Goal: Submit feedback/report problem

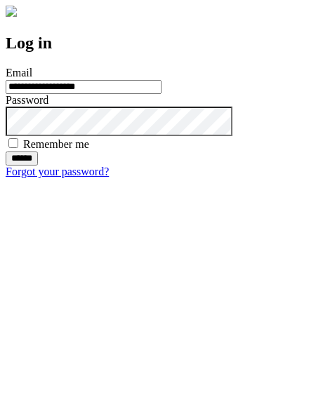
click at [38, 166] on input "******" at bounding box center [22, 159] width 32 height 14
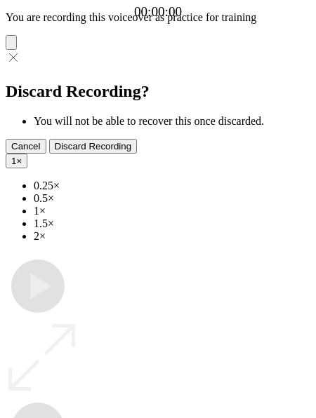
type input "**********"
